Goal: Task Accomplishment & Management: Manage account settings

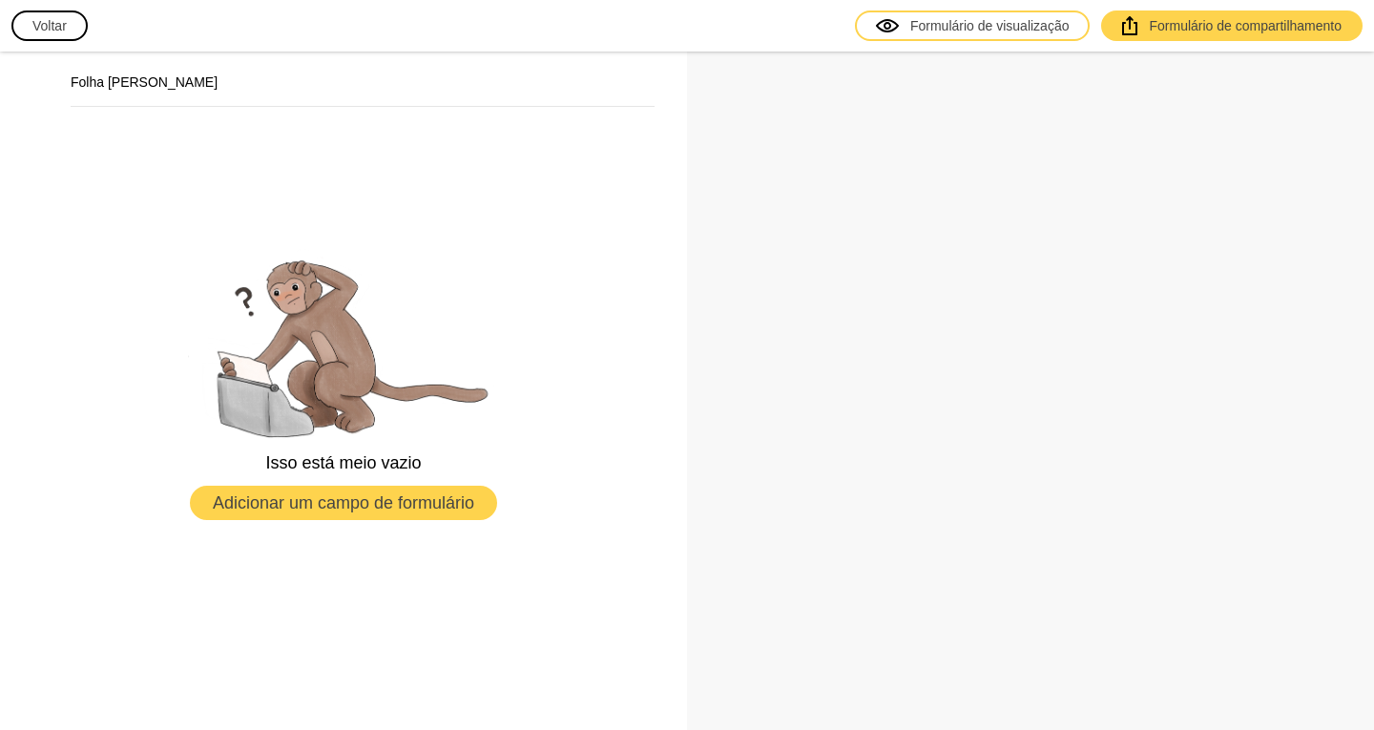
click at [52, 40] on button "Voltar" at bounding box center [49, 25] width 76 height 31
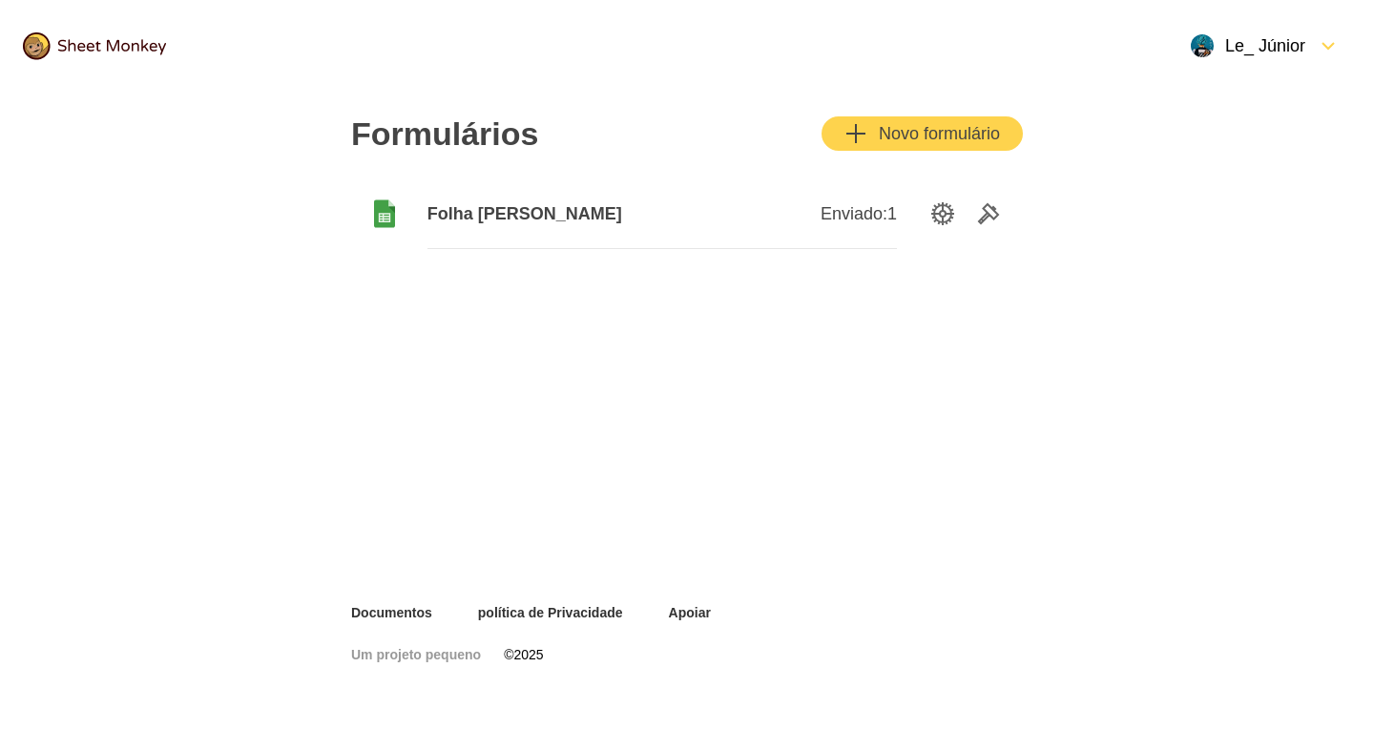
click at [416, 207] on div at bounding box center [389, 214] width 76 height 76
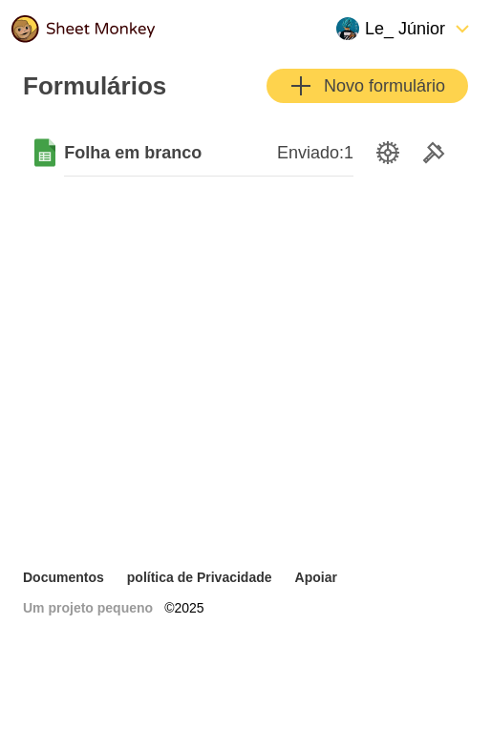
click at [438, 18] on font "Le_ Júnior" at bounding box center [405, 28] width 80 height 23
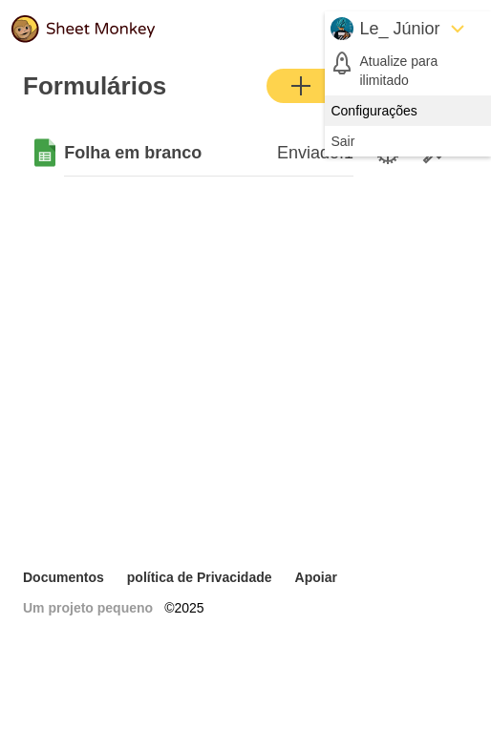
click at [398, 113] on font "Configurações" at bounding box center [373, 110] width 86 height 15
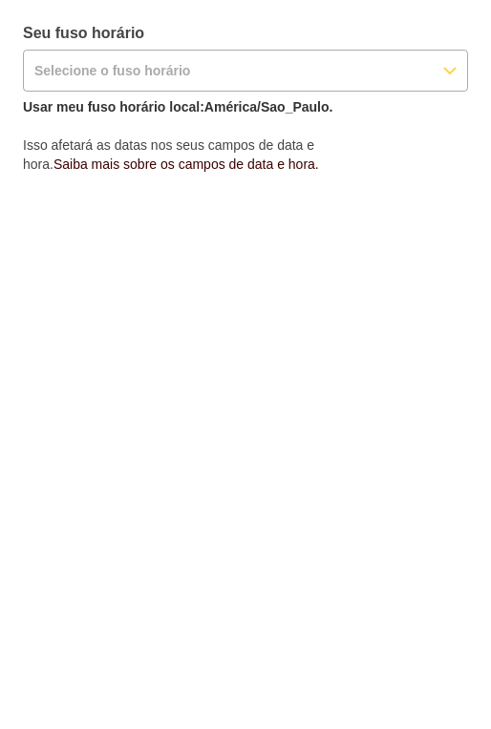
click at [81, 63] on input "Selecione o fuso horário" at bounding box center [228, 71] width 408 height 40
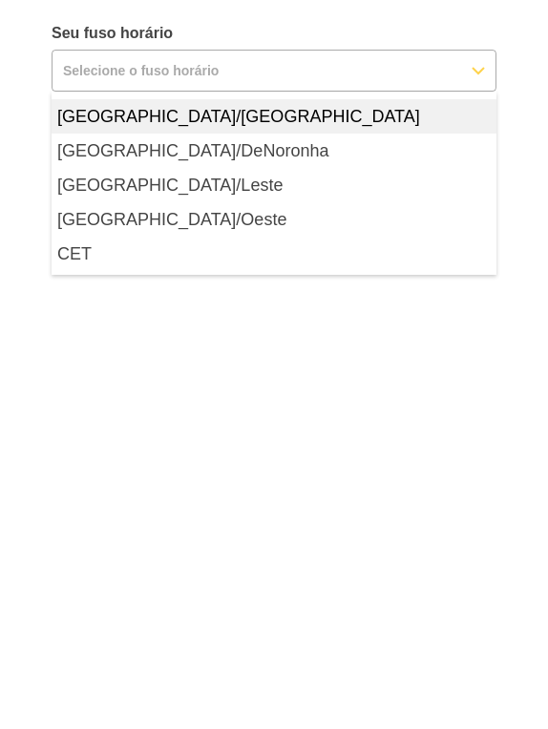
scroll to position [12671, 0]
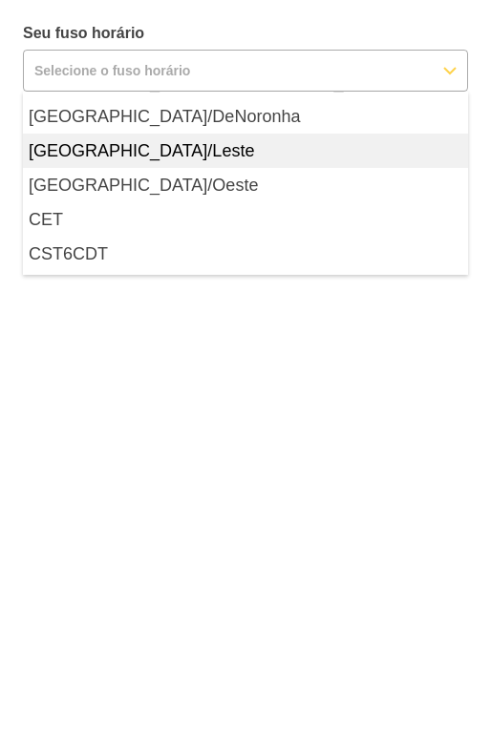
click at [127, 157] on div "Brasil/Leste" at bounding box center [245, 151] width 445 height 34
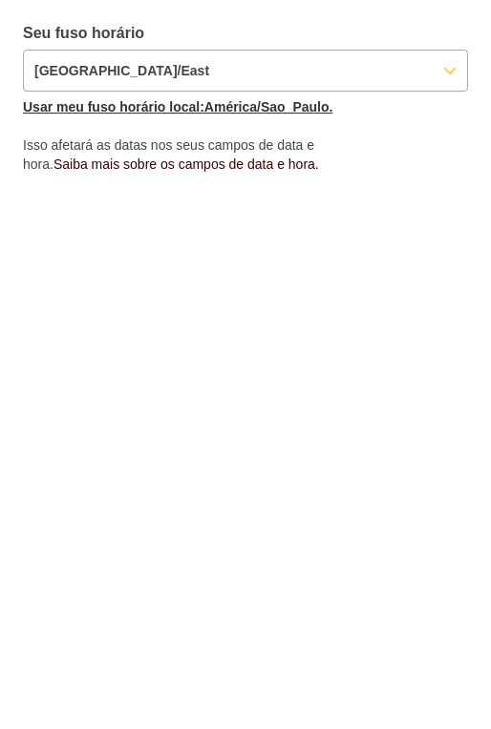
click at [227, 113] on font "América/Sao_Paulo." at bounding box center [268, 106] width 129 height 15
click at [278, 109] on font "América/Sao_Paulo." at bounding box center [268, 106] width 129 height 15
type input "America/Sao_Paulo"
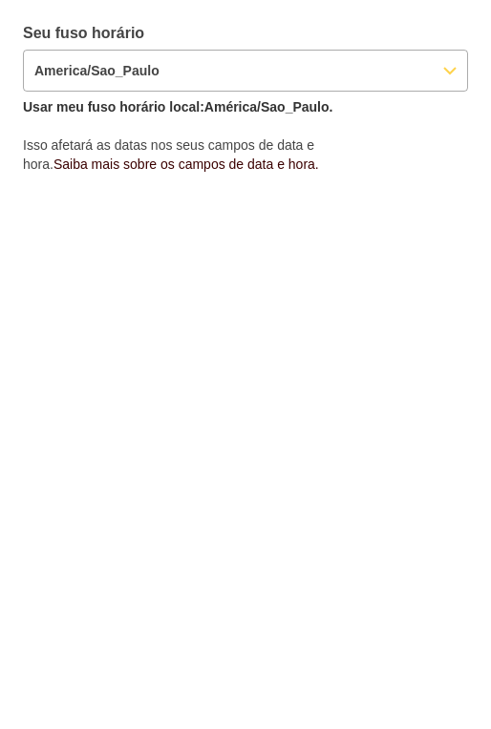
click at [107, 29] on font "Seu fuso horário" at bounding box center [83, 33] width 121 height 16
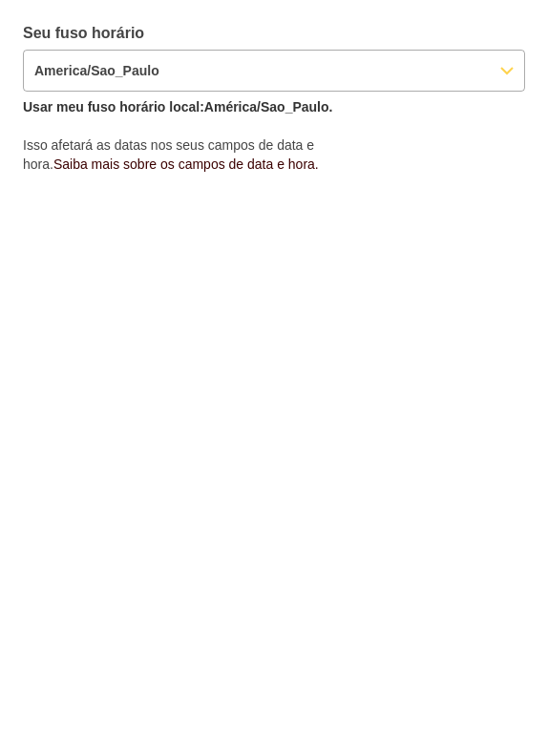
click at [462, 70] on input "America/Sao_Paulo" at bounding box center [257, 71] width 466 height 40
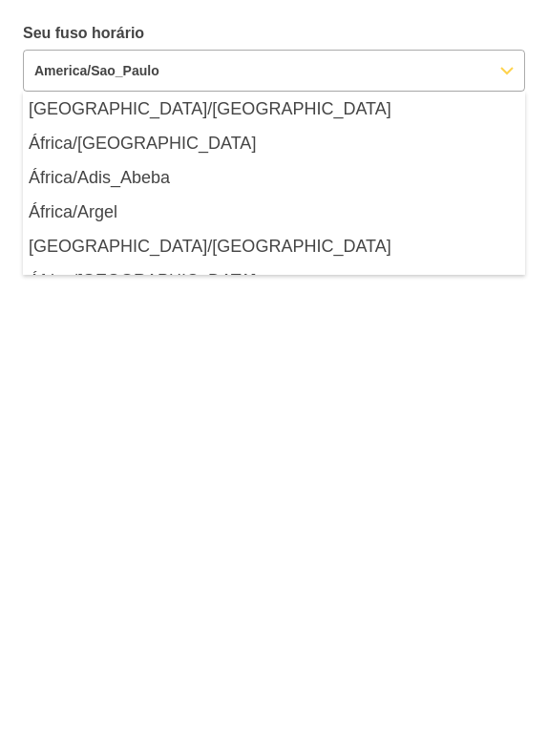
click at [462, 70] on input "America/Sao_Paulo" at bounding box center [257, 71] width 466 height 40
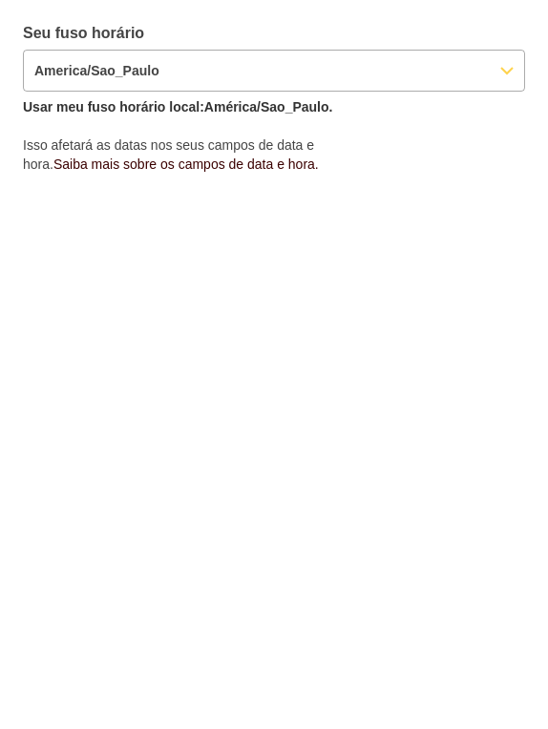
click at [92, 27] on font "Seu fuso horário" at bounding box center [83, 33] width 121 height 16
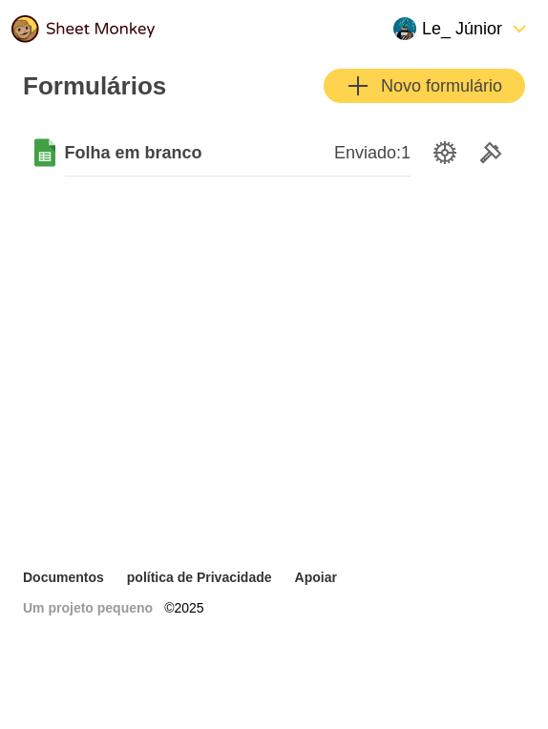
click at [491, 34] on font "Le_ Júnior" at bounding box center [462, 28] width 80 height 19
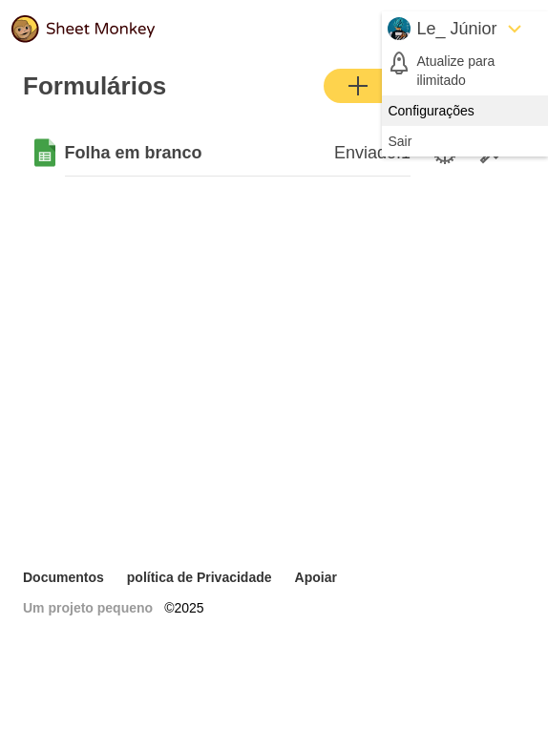
click at [450, 113] on font "Configurações" at bounding box center [430, 110] width 86 height 15
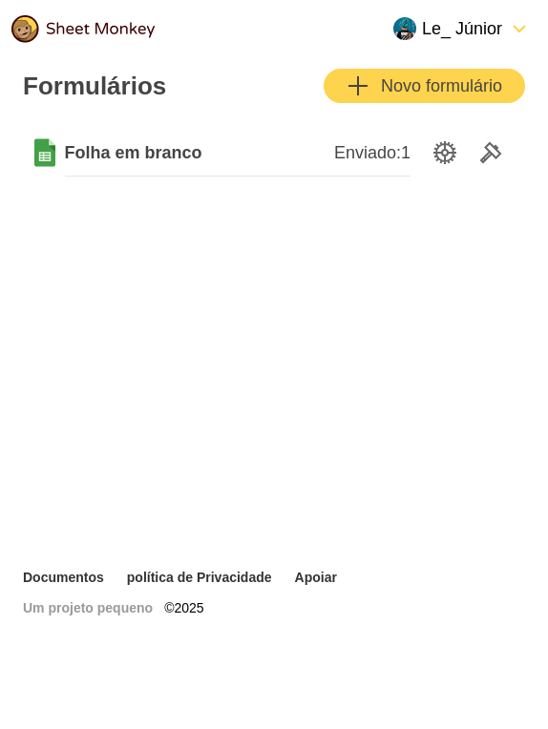
click at [475, 32] on font "Le_ Júnior" at bounding box center [462, 28] width 80 height 19
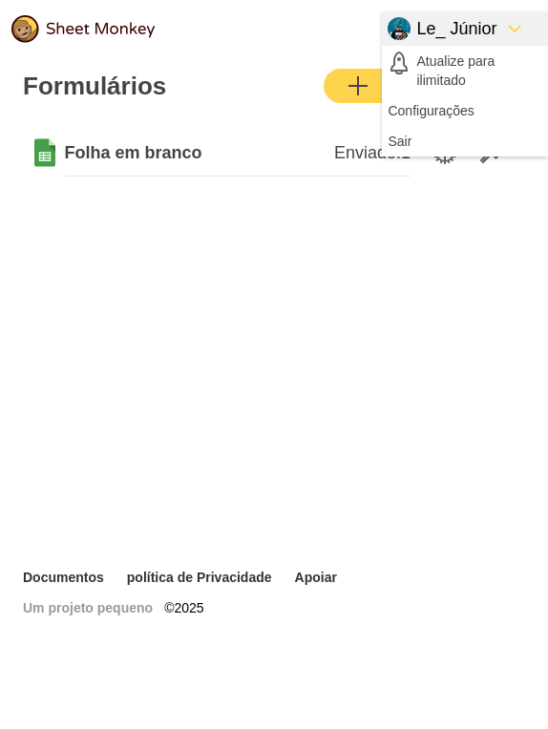
click at [505, 17] on icon "Formulário para baixo" at bounding box center [514, 28] width 23 height 23
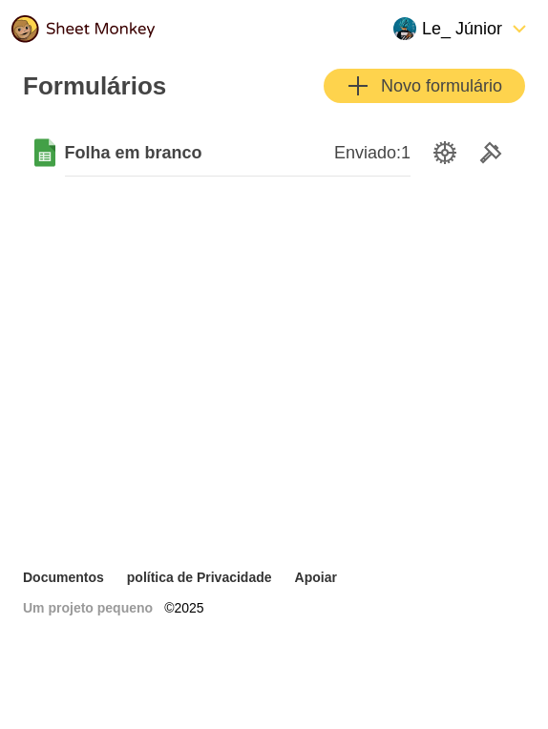
click at [394, 93] on font "Novo formulário" at bounding box center [441, 85] width 121 height 19
click at [125, 26] on img at bounding box center [82, 29] width 143 height 28
drag, startPoint x: 174, startPoint y: 155, endPoint x: 307, endPoint y: 321, distance: 213.1
click at [307, 321] on div "Formulários Novo formulário Folha em branco Enviado: 1" at bounding box center [274, 312] width 548 height 511
click at [449, 153] on icon "Opções de configuração" at bounding box center [444, 152] width 23 height 23
